Goal: Information Seeking & Learning: Learn about a topic

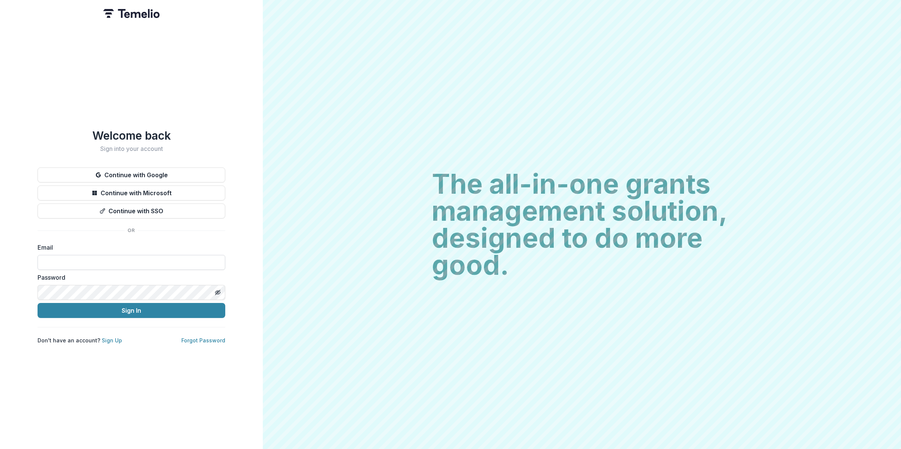
click at [153, 256] on input at bounding box center [132, 262] width 188 height 15
click at [148, 255] on input at bounding box center [132, 262] width 188 height 15
type input "**********"
click at [149, 305] on button "Sign In" at bounding box center [132, 310] width 188 height 15
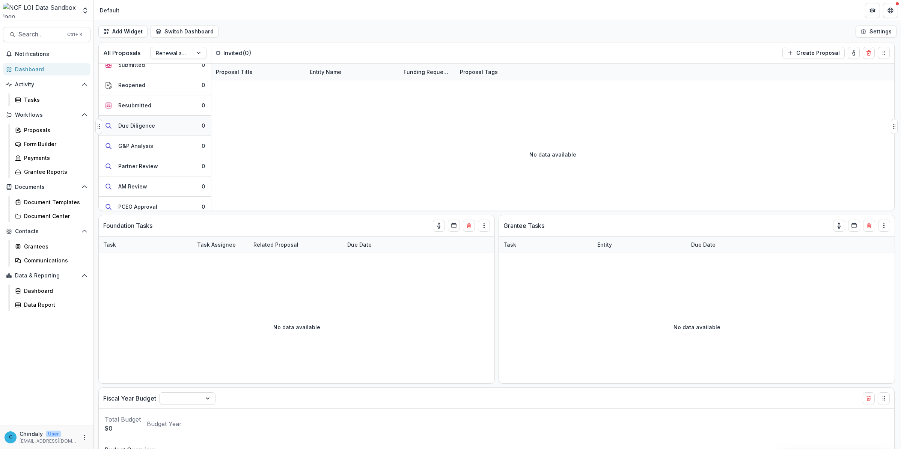
scroll to position [158, 0]
click at [84, 11] on icon "Open entity switcher" at bounding box center [85, 11] width 8 height 8
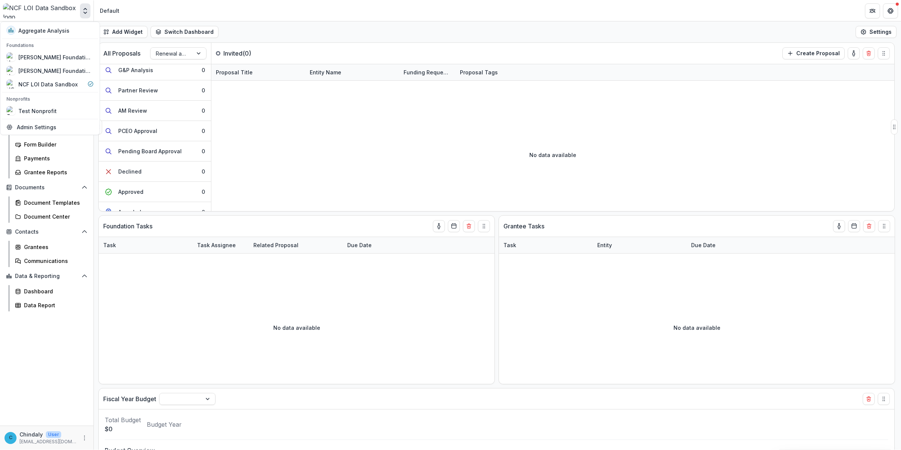
scroll to position [109, 0]
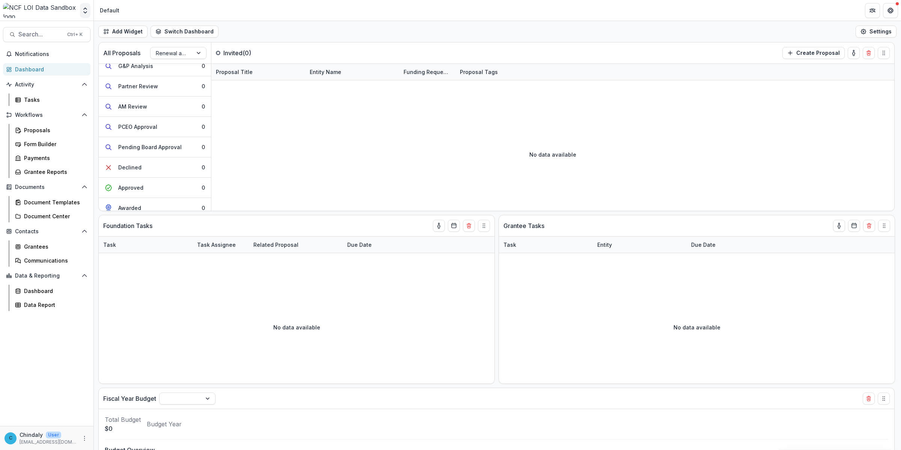
click at [81, 10] on icon "Open entity switcher" at bounding box center [85, 11] width 8 height 8
click at [82, 8] on icon "Open entity switcher" at bounding box center [85, 11] width 8 height 8
click at [181, 46] on div "All Proposals Renewal and New Grants Pipeline" at bounding box center [155, 52] width 113 height 21
click at [183, 50] on div at bounding box center [172, 52] width 32 height 9
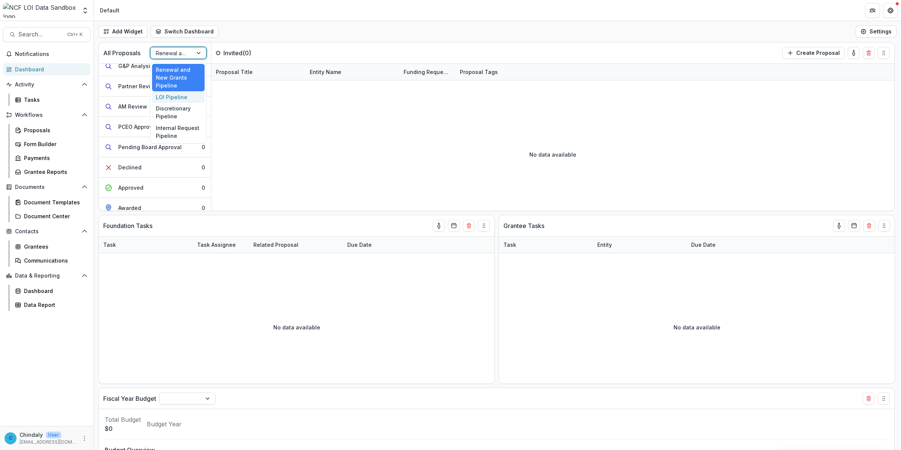
click at [182, 91] on div "LOI Pipeline" at bounding box center [178, 97] width 53 height 12
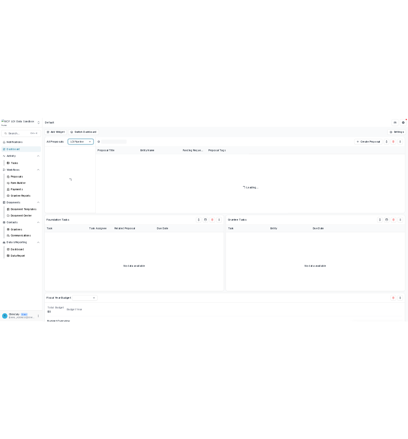
scroll to position [0, 0]
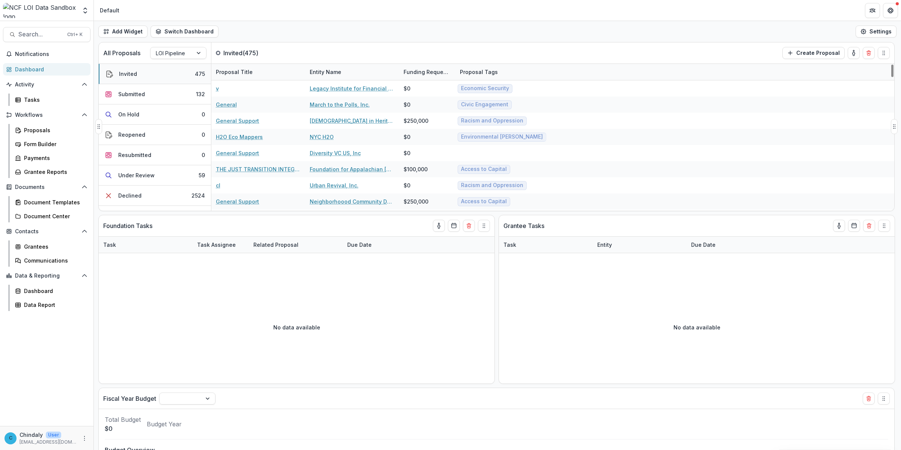
click at [175, 73] on button "Invited 475" at bounding box center [155, 74] width 112 height 20
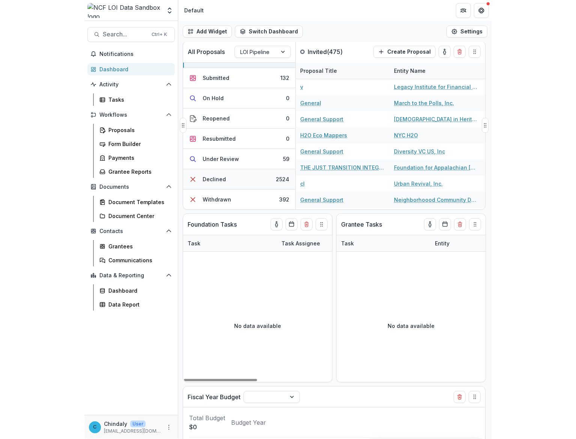
scroll to position [1, 0]
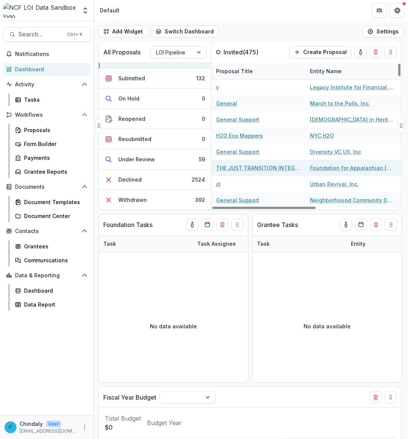
click at [270, 170] on link "THE JUST TRANSITION INTEGRATED CAPITAL FUND ECOYSTEM: SHIFTING CAPITAL AND POWE…" at bounding box center [258, 168] width 85 height 8
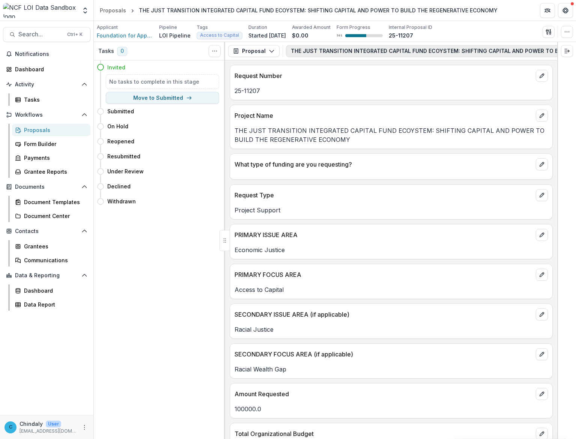
click at [324, 51] on button "THE JUST TRANSITION INTEGRATED CAPITAL FUND ECOYSTEM: SHIFTING CAPITAL AND POWE…" at bounding box center [481, 51] width 390 height 12
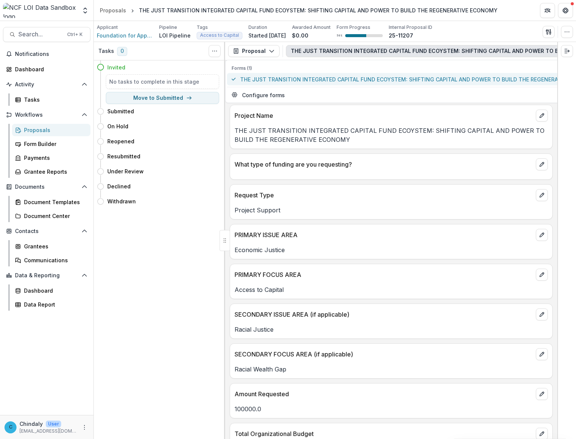
click at [322, 82] on span "THE JUST TRANSITION INTEGRATED CAPITAL FUND ECOYSTEM: SHIFTING CAPITAL AND POWE…" at bounding box center [419, 79] width 359 height 8
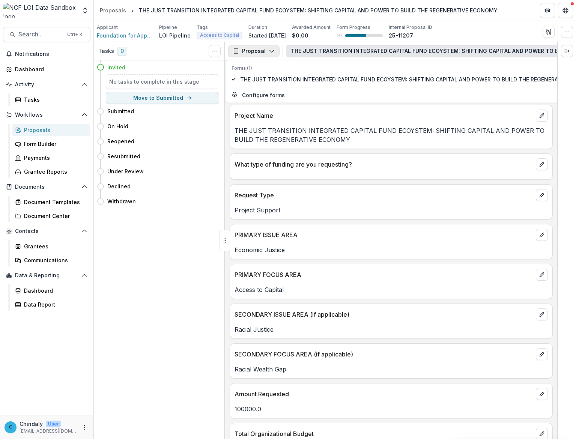
click at [269, 55] on button "Proposal" at bounding box center [253, 51] width 51 height 12
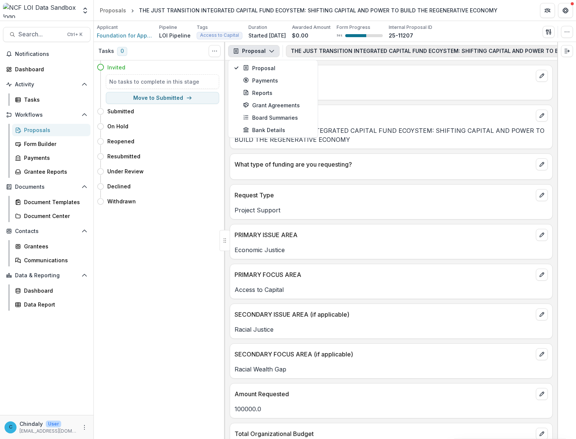
click at [314, 47] on button "THE JUST TRANSITION INTEGRATED CAPITAL FUND ECOYSTEM: SHIFTING CAPITAL AND POWE…" at bounding box center [481, 51] width 390 height 12
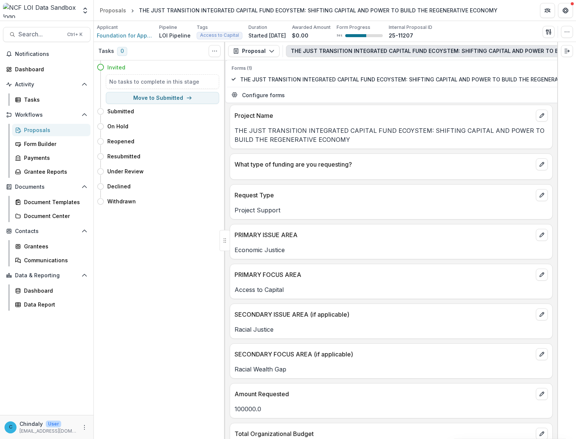
click at [314, 47] on button "THE JUST TRANSITION INTEGRATED CAPITAL FUND ECOYSTEM: SHIFTING CAPITAL AND POWE…" at bounding box center [481, 51] width 390 height 12
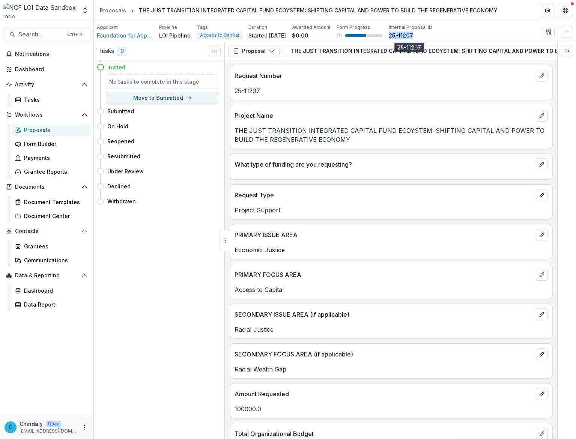
drag, startPoint x: 423, startPoint y: 37, endPoint x: 397, endPoint y: 35, distance: 25.6
click at [397, 35] on div "25-11207" at bounding box center [411, 36] width 44 height 8
copy p "25-11207"
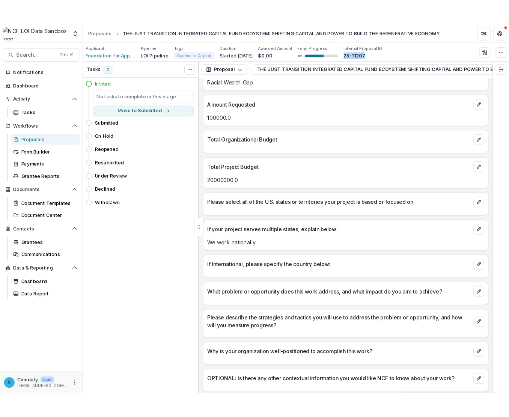
scroll to position [311, 0]
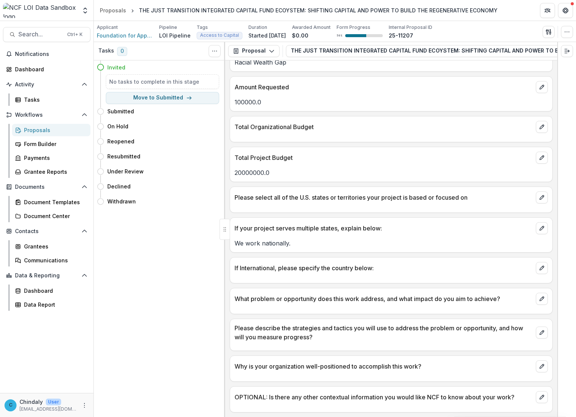
click at [389, 220] on div "If your project serves multiple states, explain below:" at bounding box center [391, 226] width 323 height 17
click at [33, 131] on div "Proposals" at bounding box center [54, 130] width 60 height 8
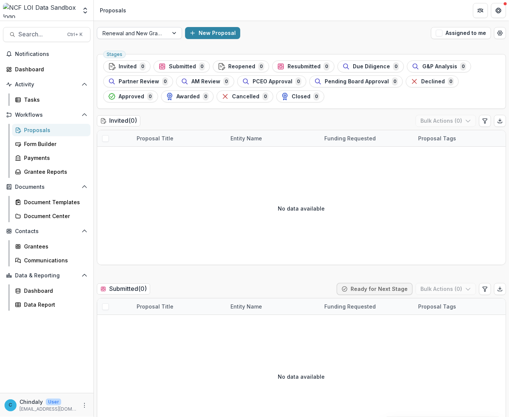
click at [128, 38] on div at bounding box center [133, 33] width 60 height 9
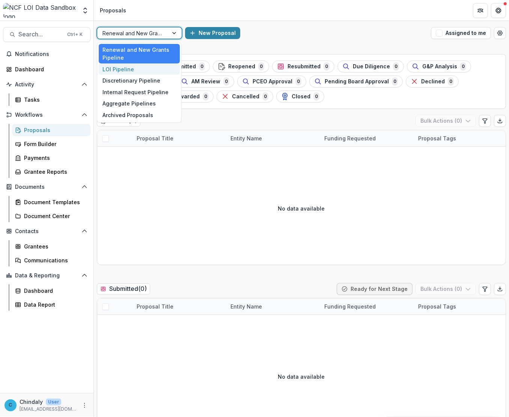
click at [126, 66] on div "LOI Pipeline" at bounding box center [139, 69] width 81 height 12
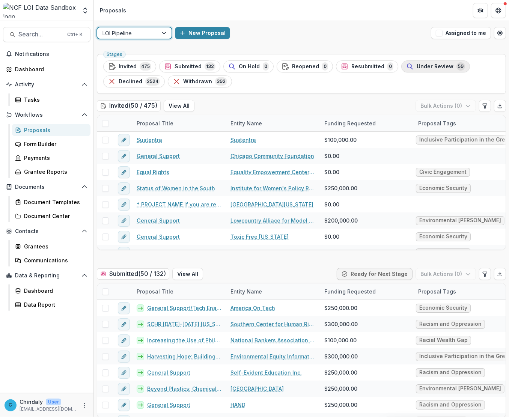
click at [407, 65] on circle "button" at bounding box center [409, 66] width 4 height 4
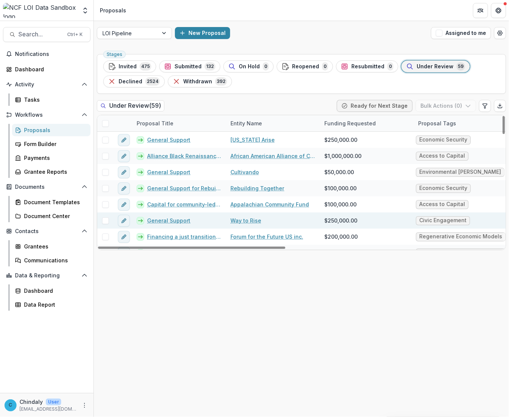
click at [181, 223] on link "General Support" at bounding box center [168, 221] width 43 height 8
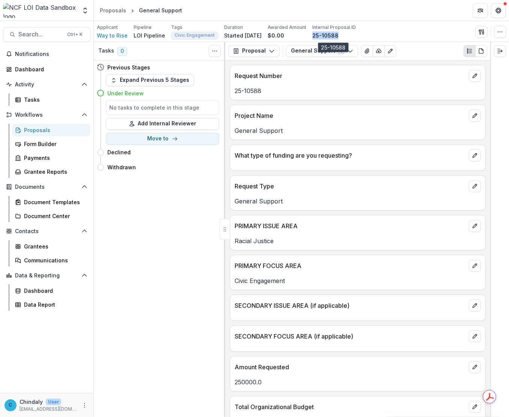
drag, startPoint x: 353, startPoint y: 38, endPoint x: 321, endPoint y: 34, distance: 32.1
click at [321, 34] on div "25-10588" at bounding box center [334, 36] width 44 height 8
copy p "25-10588"
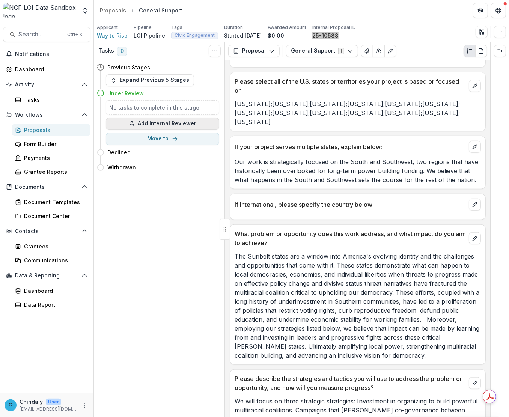
scroll to position [395, 0]
click at [38, 130] on div "Proposals" at bounding box center [54, 130] width 60 height 8
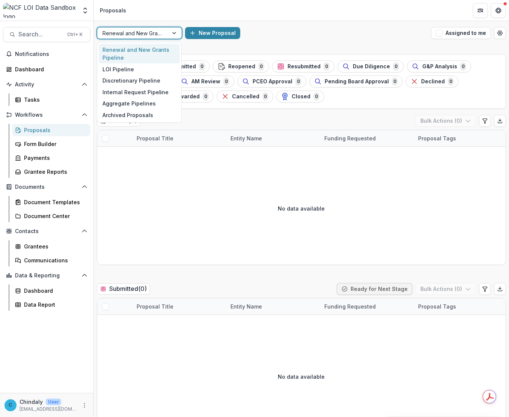
click at [155, 33] on div at bounding box center [133, 33] width 60 height 9
click at [141, 68] on div "LOI Pipeline" at bounding box center [139, 69] width 81 height 12
click at [118, 66] on ul "Stages Invited 0 Submitted 0 Reopened 0 Resubmitted 0 Due Diligence 0 G&P Analy…" at bounding box center [301, 81] width 397 height 42
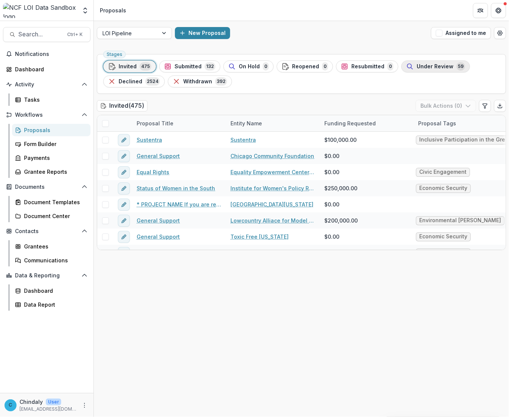
click at [424, 64] on span "Under Review" at bounding box center [435, 66] width 37 height 6
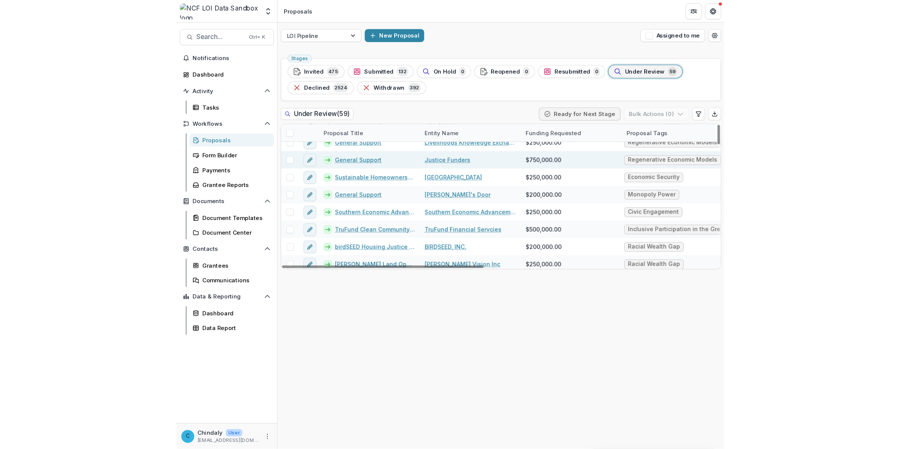
scroll to position [234, 0]
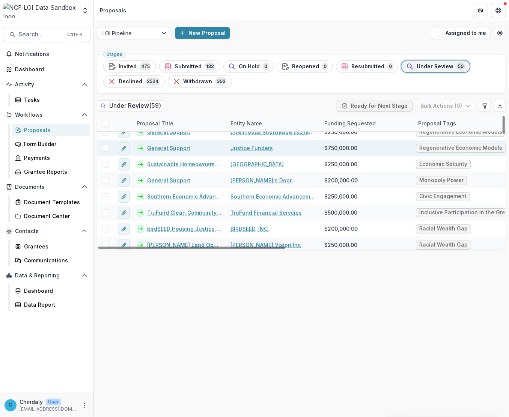
click at [173, 146] on link "General Support" at bounding box center [168, 148] width 43 height 8
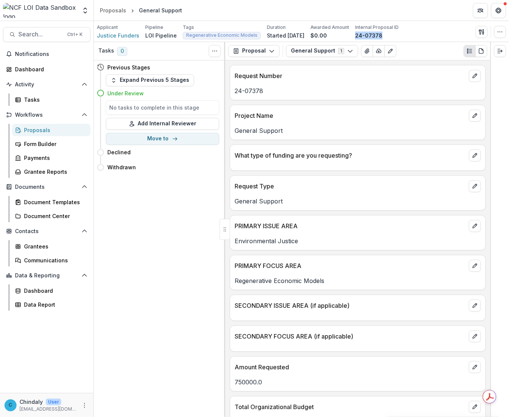
drag, startPoint x: 385, startPoint y: 36, endPoint x: 358, endPoint y: 36, distance: 27.0
click at [358, 36] on div "Applicant Justice Funders Pipeline LOI Pipeline Tags Regenerative Economic Mode…" at bounding box center [248, 31] width 302 height 15
copy p "24-07378"
click at [118, 36] on span "Justice Funders" at bounding box center [118, 36] width 42 height 8
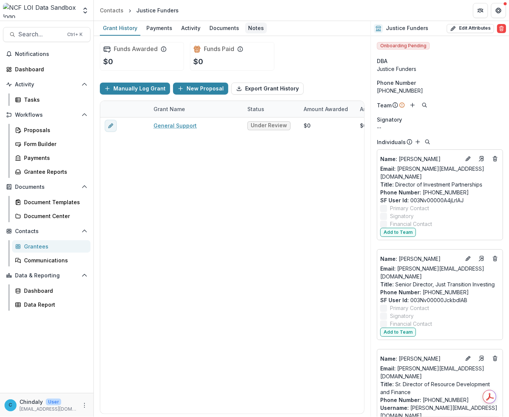
click at [252, 27] on div "Notes" at bounding box center [256, 28] width 22 height 11
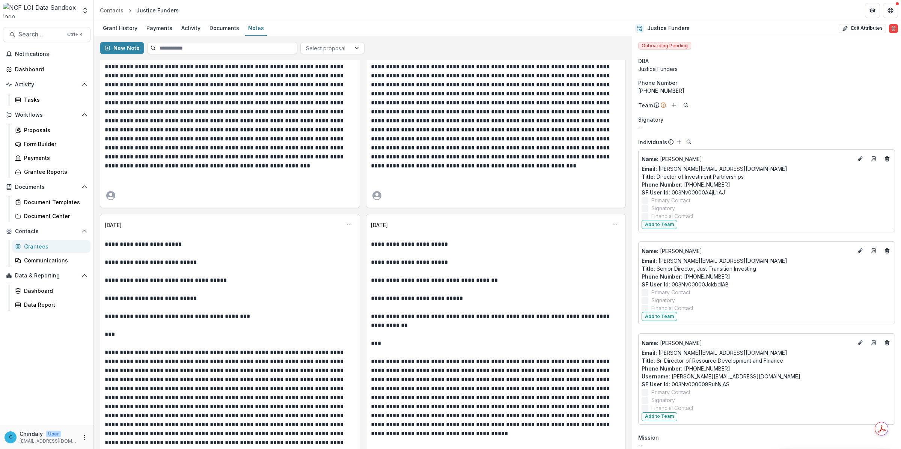
scroll to position [2906, 0]
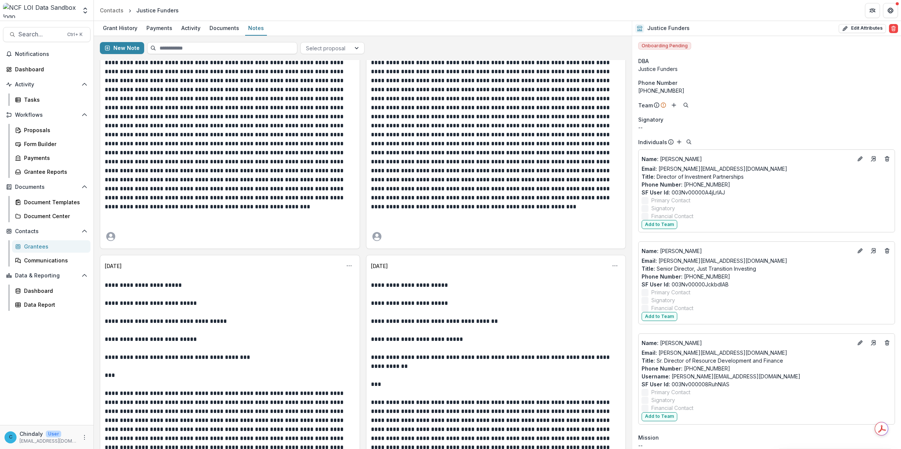
click at [404, 337] on p "**********" at bounding box center [495, 380] width 249 height 198
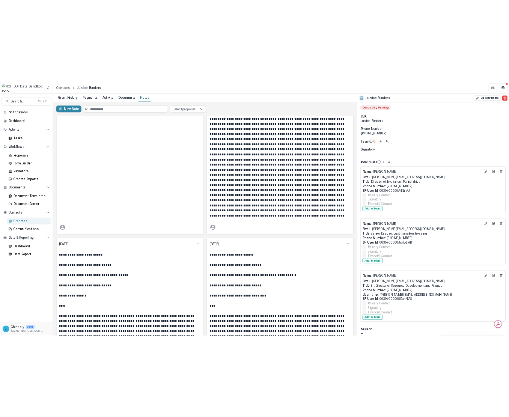
scroll to position [324, 0]
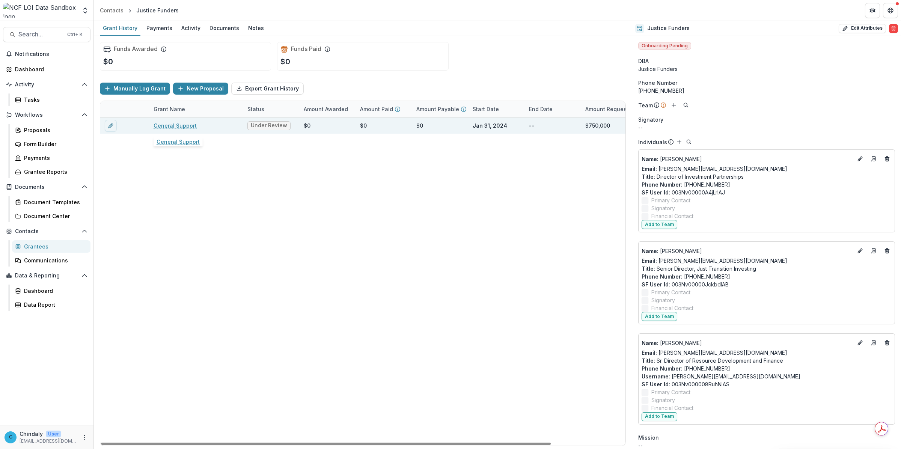
click at [177, 126] on link "General Support" at bounding box center [175, 126] width 43 height 8
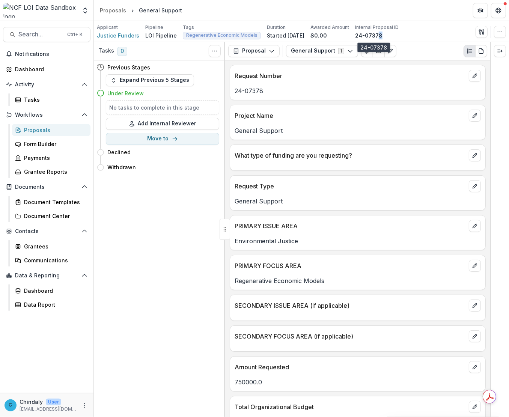
click at [383, 35] on p "24-07378" at bounding box center [368, 36] width 27 height 8
click at [118, 34] on span "Justice Funders" at bounding box center [118, 36] width 42 height 8
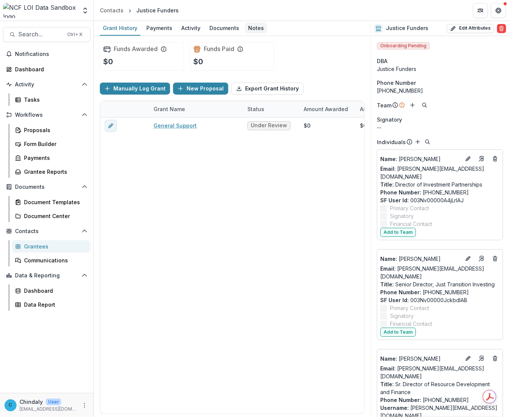
click at [248, 29] on div "Notes" at bounding box center [256, 28] width 22 height 11
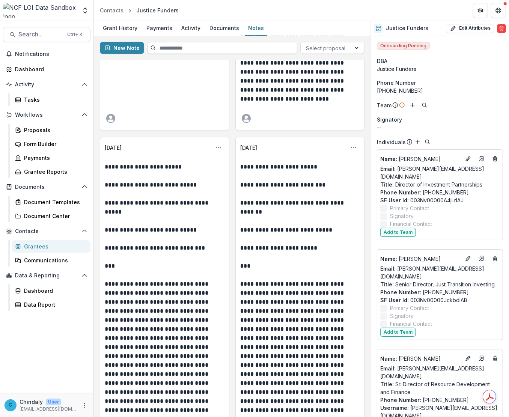
scroll to position [2957, 0]
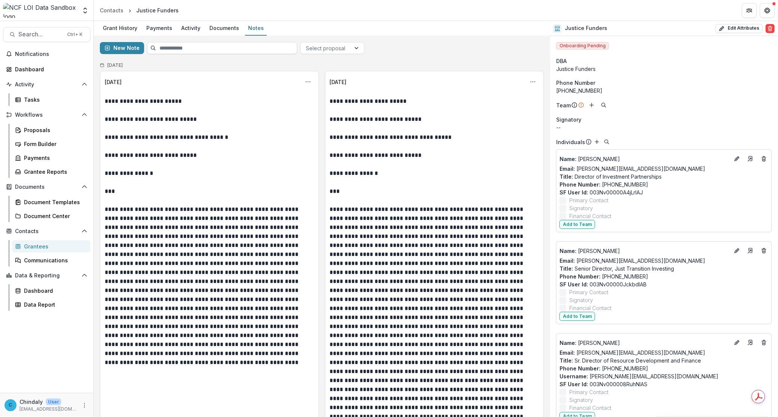
scroll to position [0, 0]
click at [142, 158] on p "**********" at bounding box center [209, 232] width 208 height 270
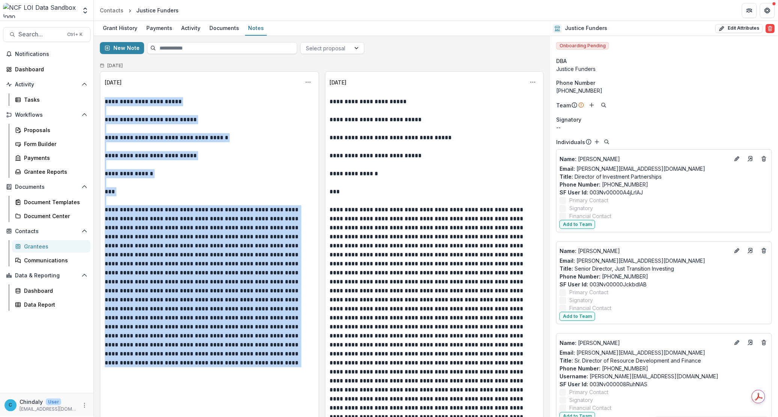
click at [142, 158] on p "**********" at bounding box center [209, 232] width 208 height 270
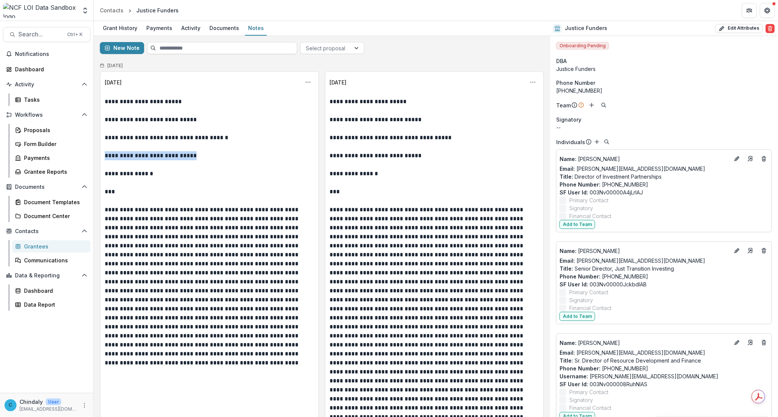
drag, startPoint x: 201, startPoint y: 155, endPoint x: 106, endPoint y: 155, distance: 95.8
click at [106, 155] on p "**********" at bounding box center [209, 232] width 208 height 270
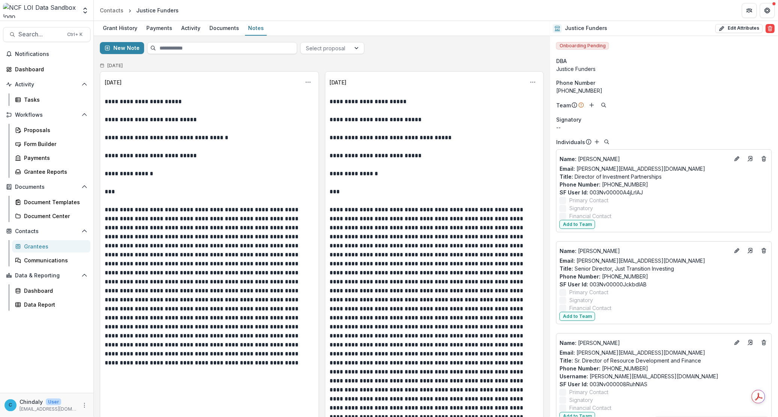
click at [164, 151] on p "**********" at bounding box center [209, 232] width 208 height 270
click at [163, 156] on p "**********" at bounding box center [209, 232] width 208 height 270
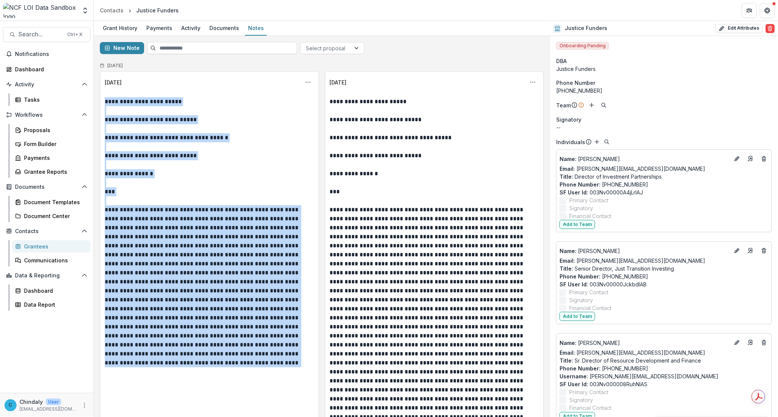
click at [163, 156] on p "**********" at bounding box center [209, 232] width 208 height 270
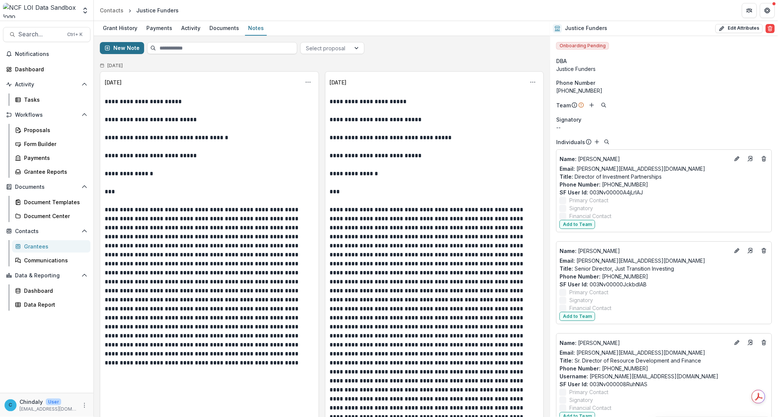
click at [128, 50] on button "New Note" at bounding box center [122, 48] width 44 height 12
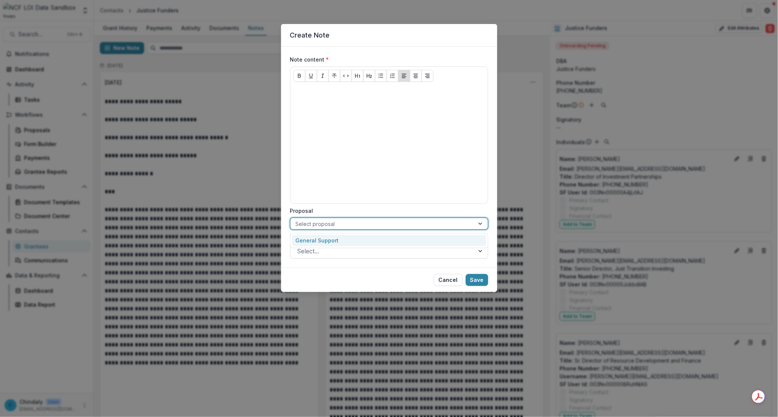
click at [326, 225] on div at bounding box center [382, 223] width 173 height 9
click at [436, 280] on button "Cancel" at bounding box center [448, 280] width 29 height 12
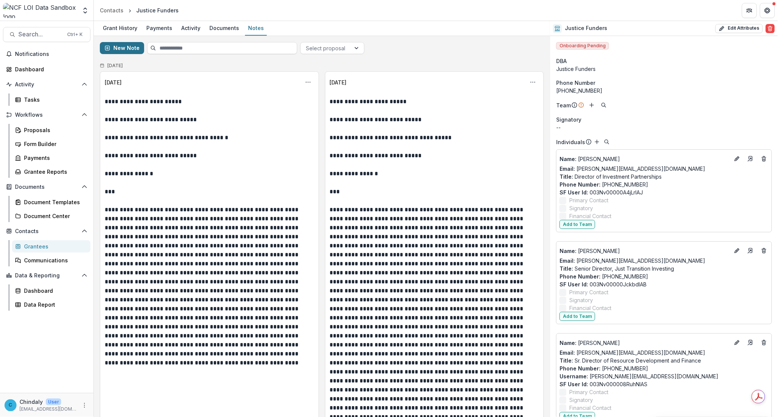
click at [124, 47] on button "New Note" at bounding box center [122, 48] width 44 height 12
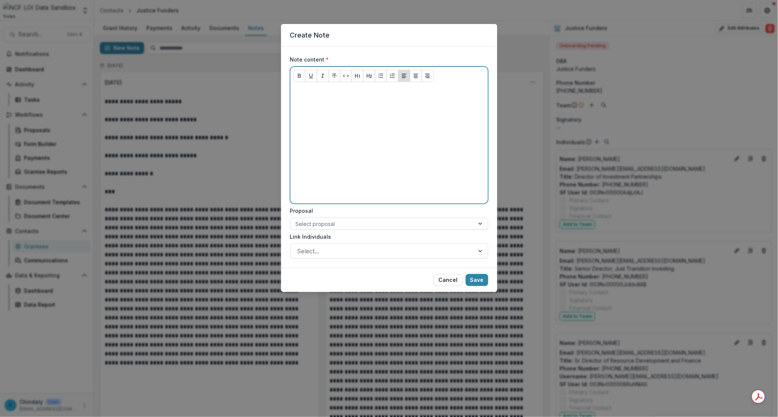
click at [370, 98] on div at bounding box center [390, 144] width 192 height 113
click at [321, 224] on div at bounding box center [382, 223] width 173 height 9
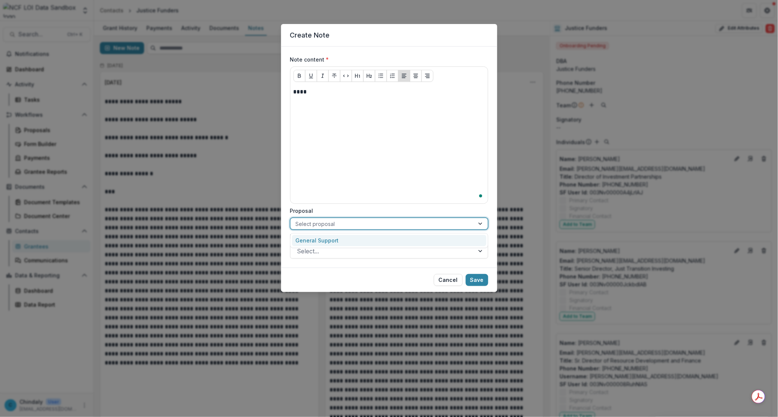
click at [321, 238] on div "General Support" at bounding box center [389, 241] width 195 height 12
click at [322, 253] on div at bounding box center [382, 251] width 170 height 11
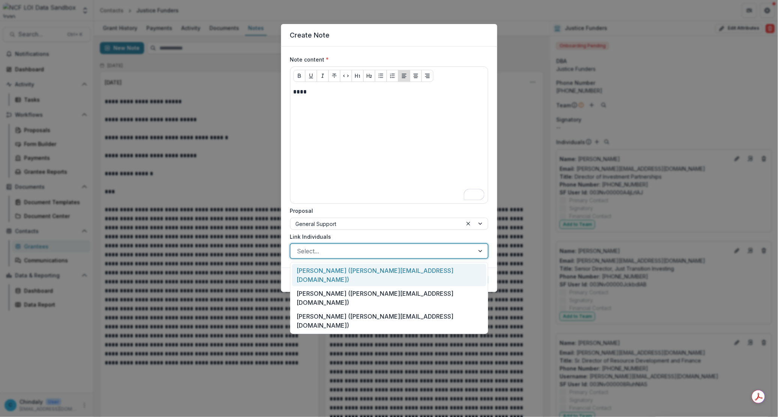
click at [328, 275] on div "Lora Smith (lora@justicefunders.org)" at bounding box center [389, 275] width 195 height 23
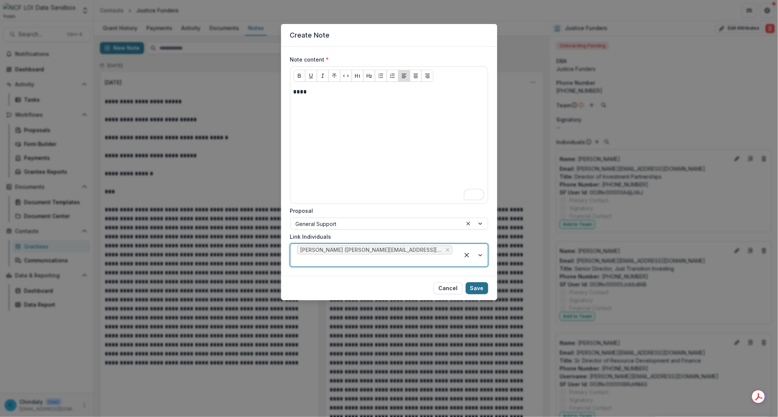
click at [481, 282] on button "Save" at bounding box center [477, 288] width 23 height 12
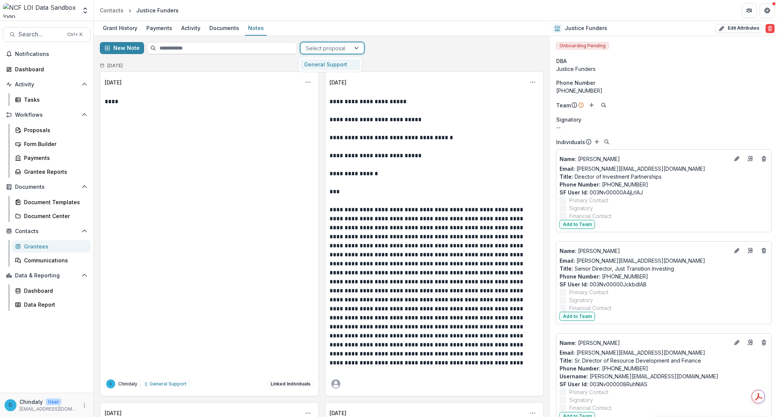
click at [318, 53] on div at bounding box center [325, 48] width 39 height 9
click at [322, 66] on div "General Support" at bounding box center [331, 65] width 60 height 12
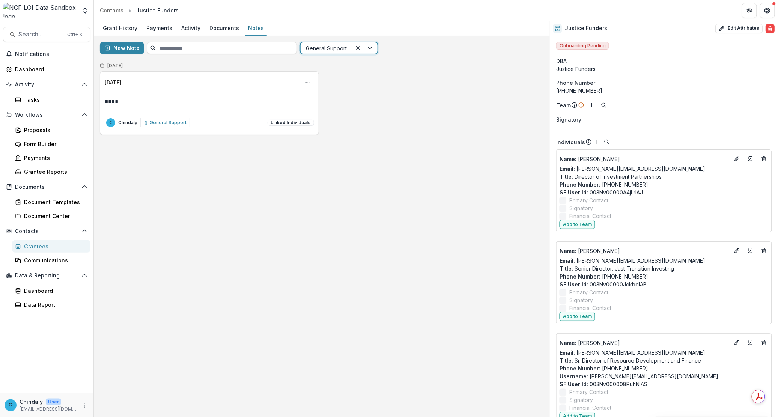
click at [322, 53] on div at bounding box center [326, 48] width 41 height 9
click at [326, 62] on div "General Support" at bounding box center [338, 65] width 74 height 12
click at [328, 48] on div at bounding box center [326, 48] width 41 height 9
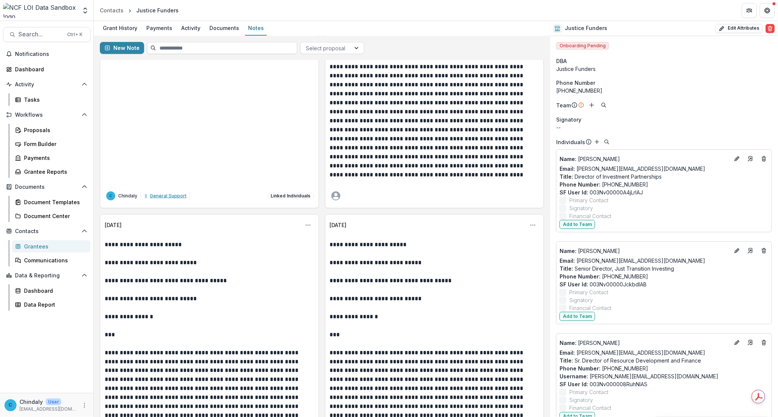
scroll to position [188, 0]
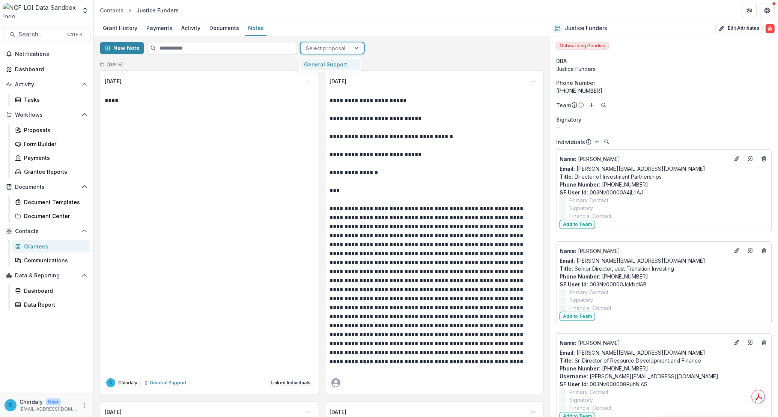
scroll to position [0, 0]
click at [338, 44] on div at bounding box center [325, 48] width 39 height 9
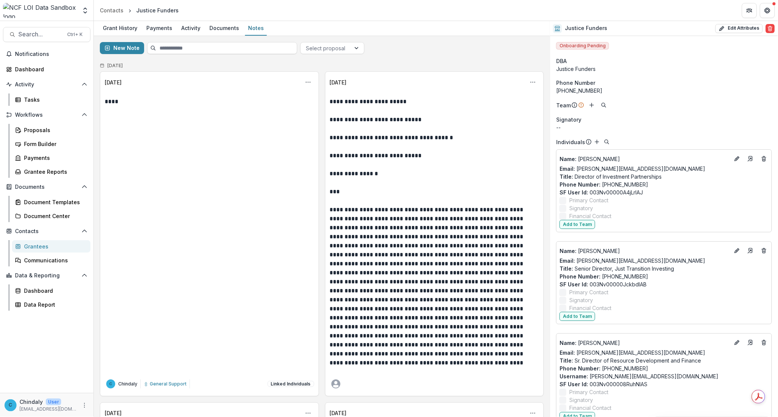
click at [1, 340] on div "Notifications Dashboard Activity Tasks Workflows Proposals Form Builder Payment…" at bounding box center [47, 220] width 94 height 345
click at [113, 11] on div "Contacts" at bounding box center [112, 10] width 24 height 8
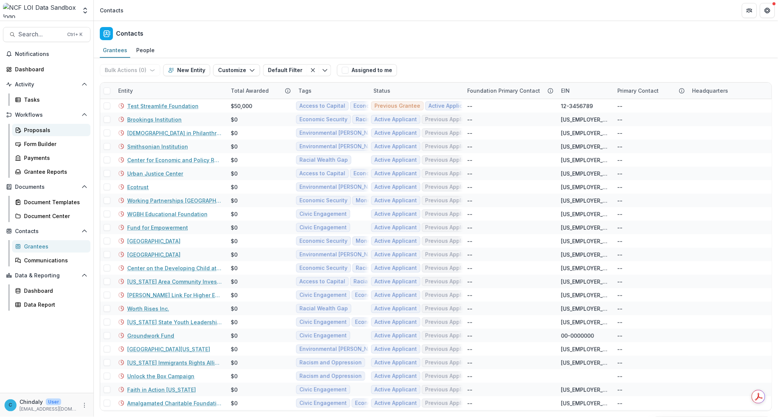
click at [29, 128] on div "Proposals" at bounding box center [54, 130] width 60 height 8
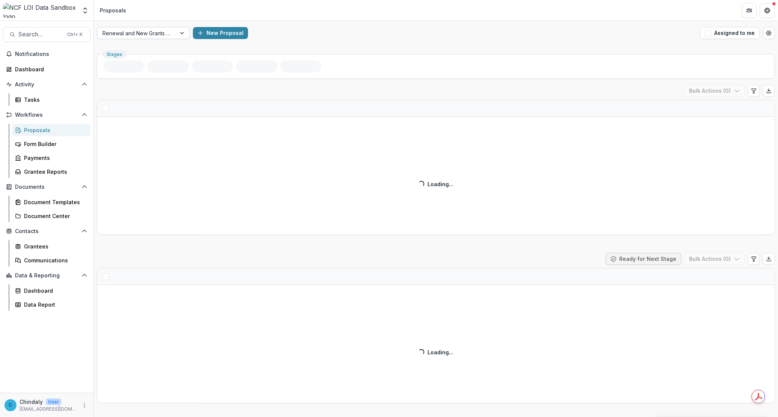
click at [154, 33] on div at bounding box center [137, 33] width 68 height 9
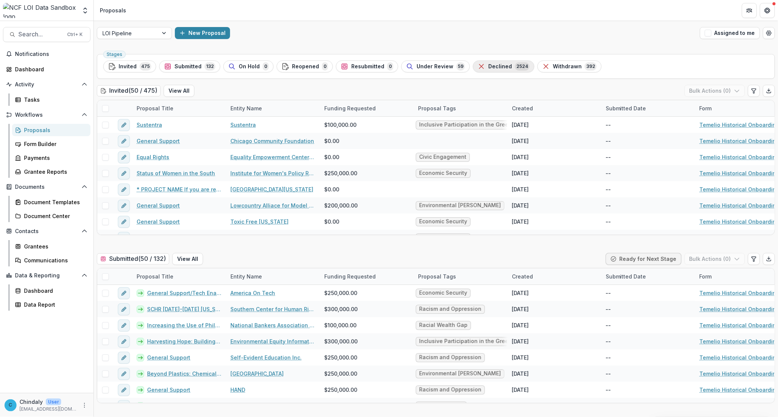
click at [518, 68] on span "2524" at bounding box center [522, 66] width 15 height 8
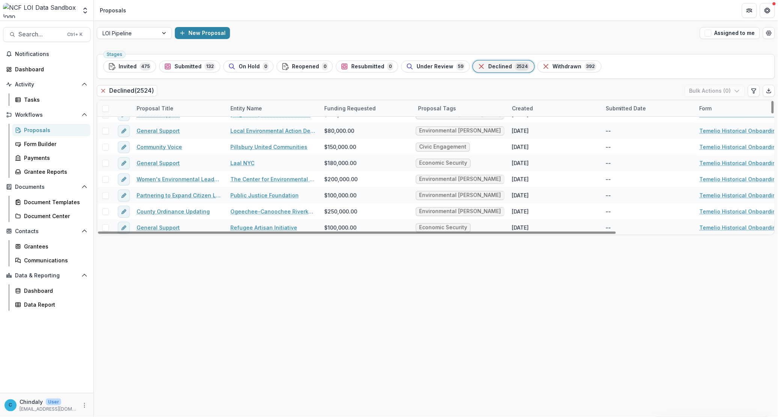
scroll to position [140, 0]
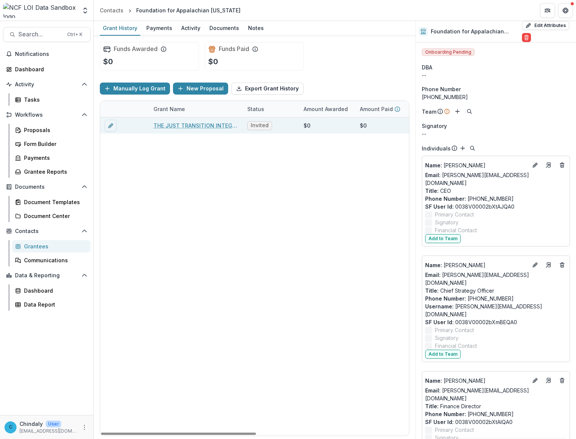
click at [215, 122] on link "THE JUST TRANSITION INTEGRATED CAPITAL FUND ECOYSTEM: SHIFTING CAPITAL AND POWE…" at bounding box center [196, 126] width 85 height 8
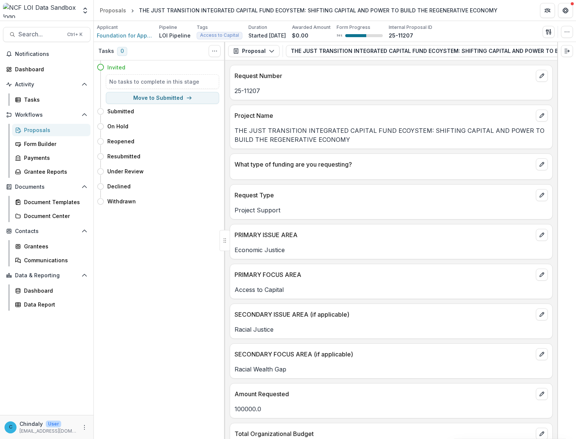
click at [258, 131] on p "THE JUST TRANSITION INTEGRATED CAPITAL FUND ECOYSTEM: SHIFTING CAPITAL AND POWE…" at bounding box center [392, 135] width 314 height 18
drag, startPoint x: 258, startPoint y: 131, endPoint x: 398, endPoint y: 132, distance: 140.1
click at [398, 132] on p "THE JUST TRANSITION INTEGRATED CAPITAL FUND ECOYSTEM: SHIFTING CAPITAL AND POWE…" at bounding box center [392, 135] width 314 height 18
copy p "JUST TRANSITION INTEGRATED CAPITAL FUND ECOYSTEM"
click at [262, 138] on p "THE JUST TRANSITION INTEGRATED CAPITAL FUND ECOYSTEM: SHIFTING CAPITAL AND POWE…" at bounding box center [392, 135] width 314 height 18
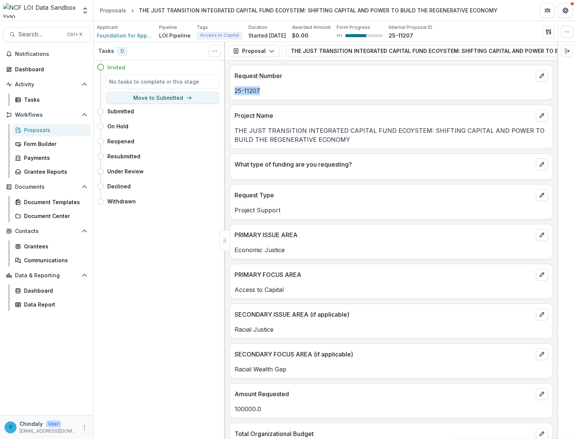
drag, startPoint x: 275, startPoint y: 89, endPoint x: 233, endPoint y: 93, distance: 41.8
click at [233, 93] on div "25-11207" at bounding box center [391, 90] width 323 height 9
copy p "25-11207"
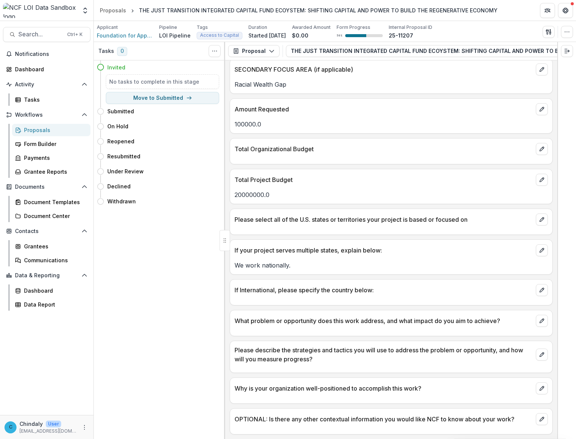
scroll to position [289, 0]
